Goal: Find specific page/section: Find specific page/section

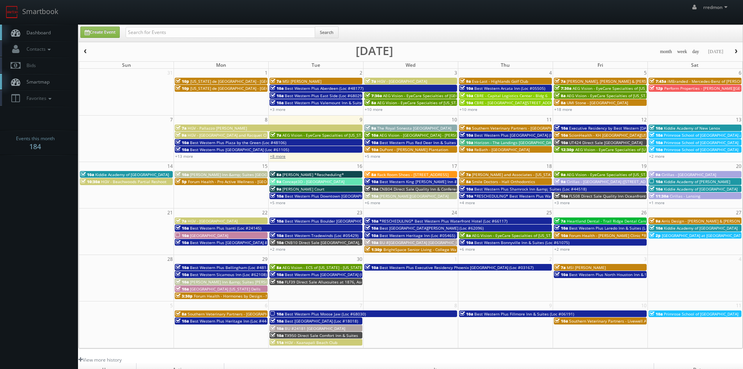
click at [285, 157] on link "+8 more" at bounding box center [278, 155] width 16 height 5
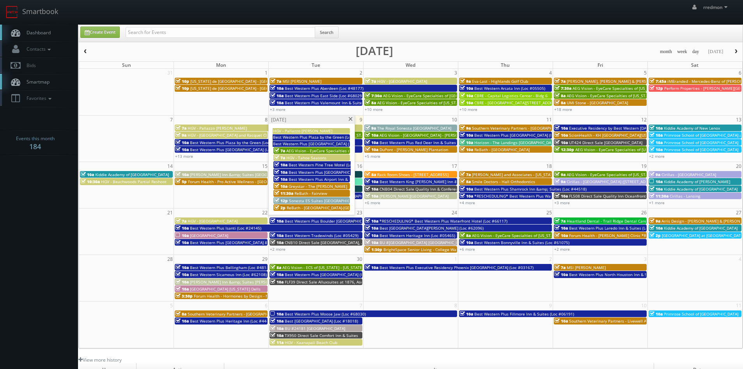
click at [351, 118] on span at bounding box center [350, 119] width 5 height 4
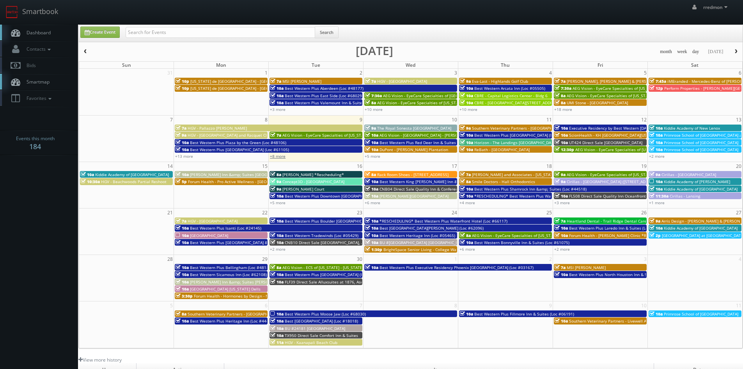
click at [284, 156] on link "+8 more" at bounding box center [278, 155] width 16 height 5
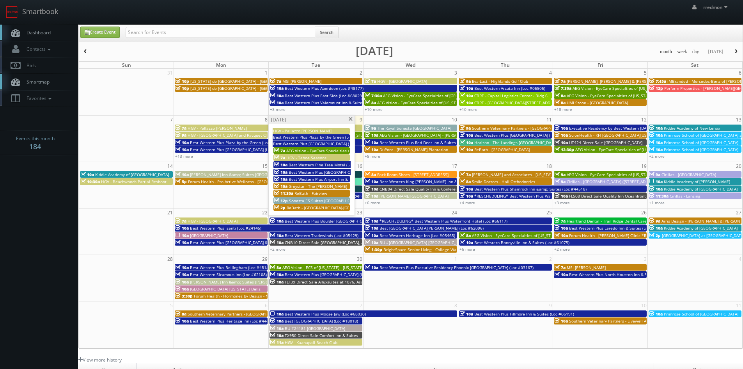
click at [313, 150] on span "AEG Vision - EyeCare Specialties of [US_STATE] – EyeCare in [GEOGRAPHIC_DATA]" at bounding box center [361, 150] width 151 height 5
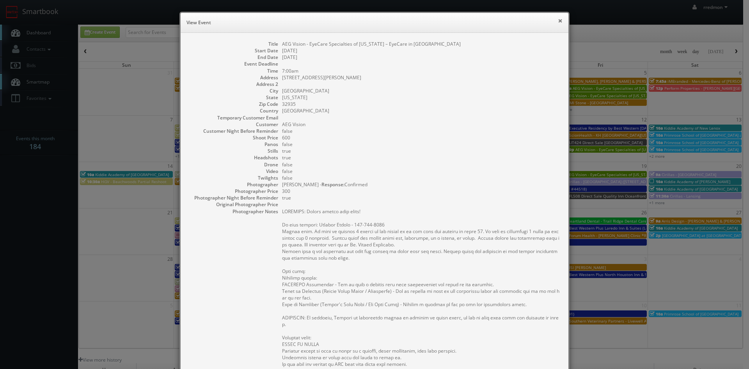
click at [558, 20] on button "×" at bounding box center [560, 20] width 5 height 5
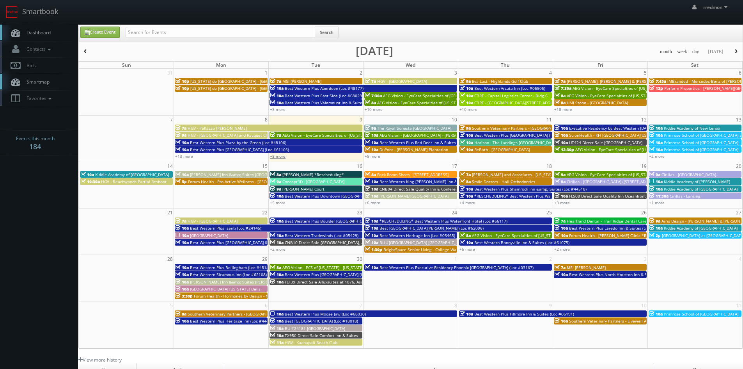
click at [282, 155] on link "+8 more" at bounding box center [278, 155] width 16 height 5
